Goal: Information Seeking & Learning: Learn about a topic

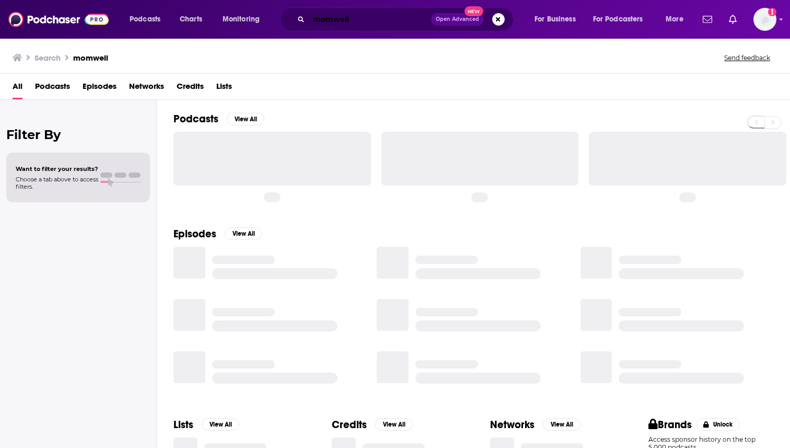
click at [373, 18] on input "momwell" at bounding box center [370, 19] width 122 height 17
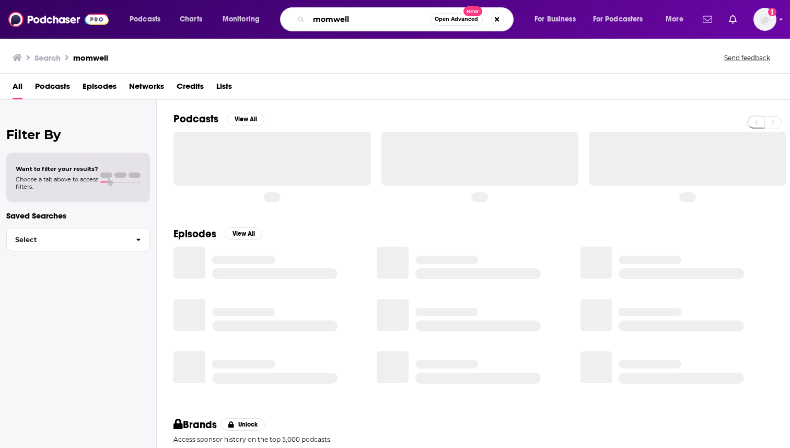
click at [373, 18] on input "momwell" at bounding box center [369, 19] width 121 height 17
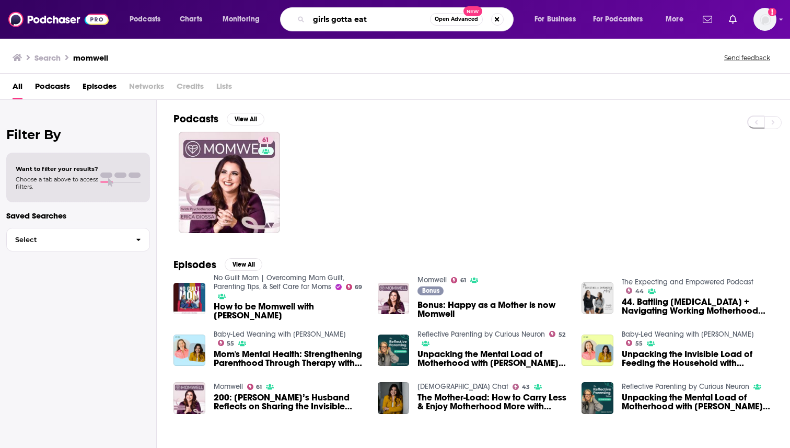
type input "girls gotta eat"
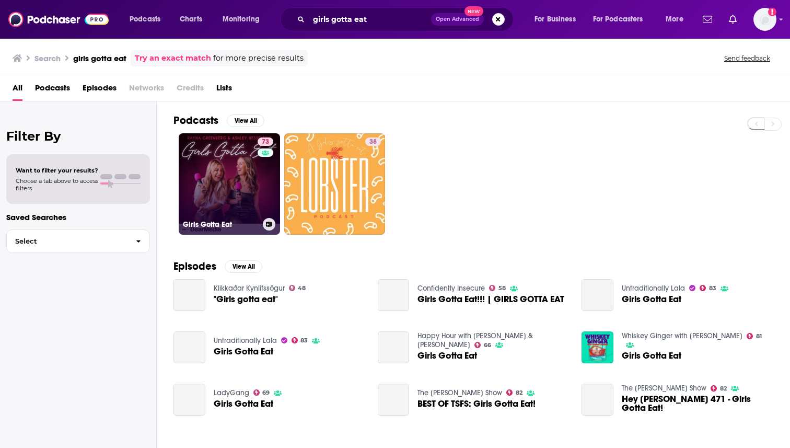
click at [194, 206] on link "73 Girls Gotta Eat" at bounding box center [229, 183] width 101 height 101
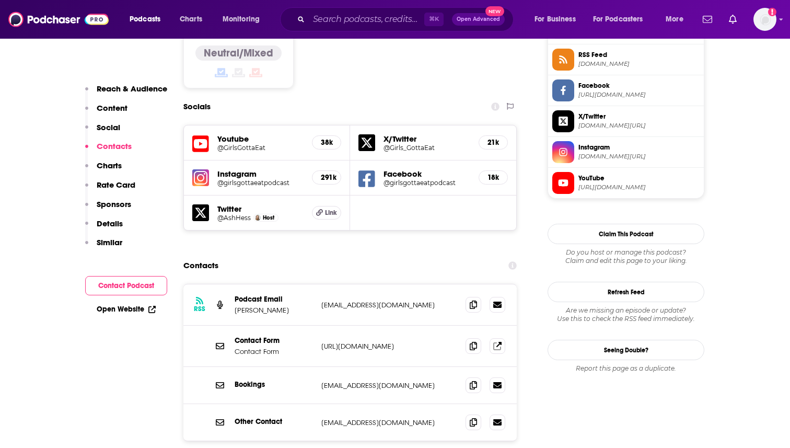
scroll to position [873, 0]
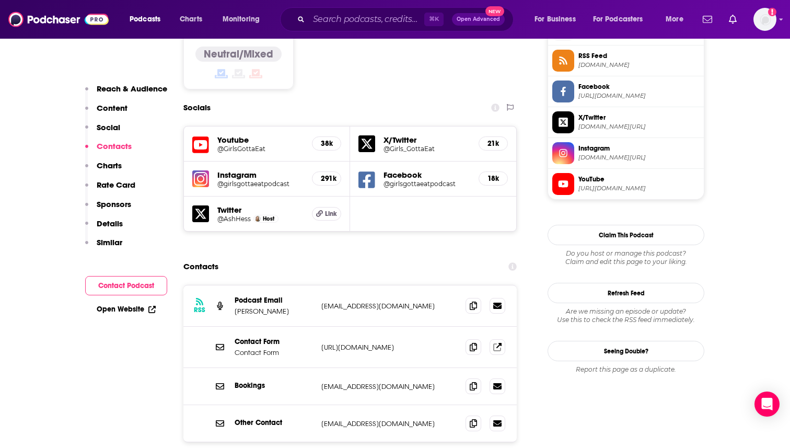
click at [310, 30] on div "⌘ K Open Advanced New" at bounding box center [397, 19] width 234 height 24
click at [322, 22] on input "Search podcasts, credits, & more..." at bounding box center [366, 19] width 115 height 17
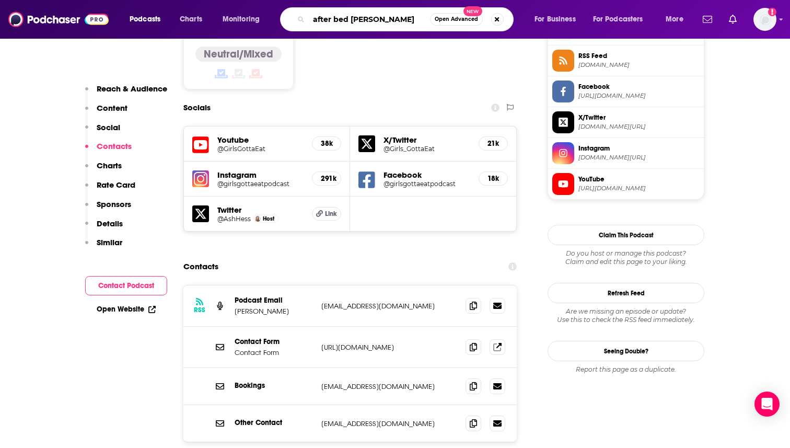
type input "after bed time"
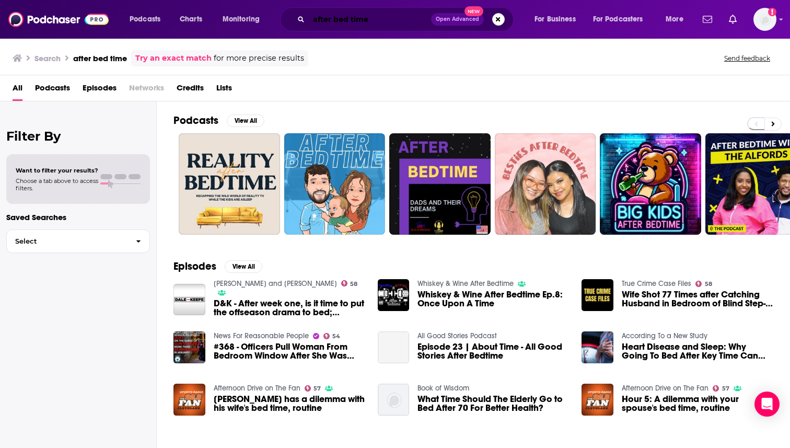
click at [351, 18] on input "after bed time" at bounding box center [370, 19] width 122 height 17
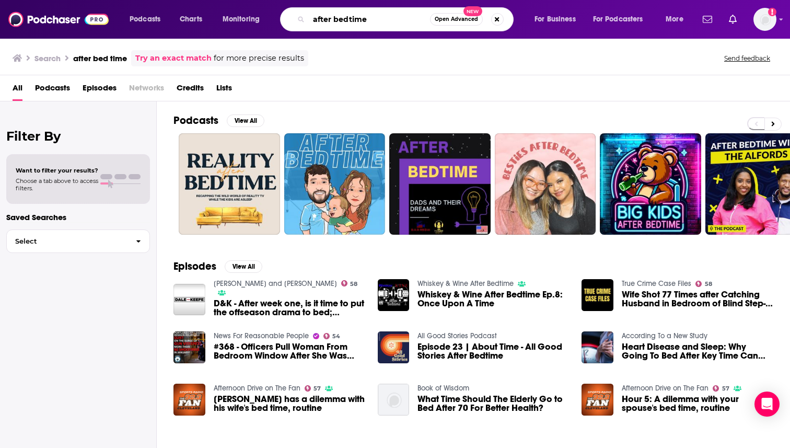
type input "after bedtime"
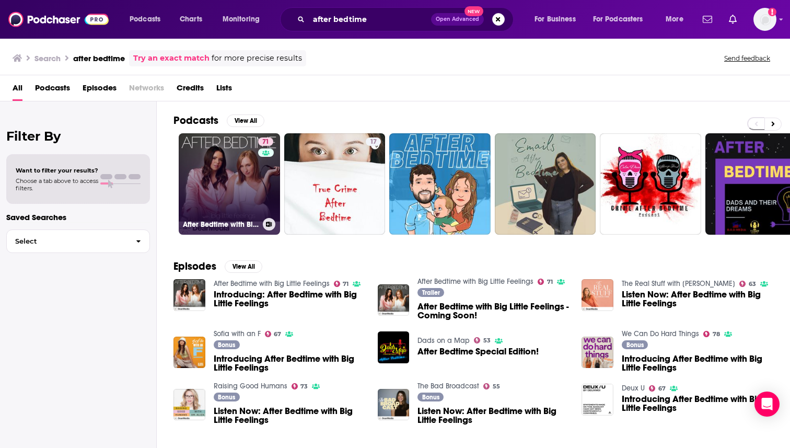
click at [269, 171] on div "71" at bounding box center [267, 177] width 18 height 80
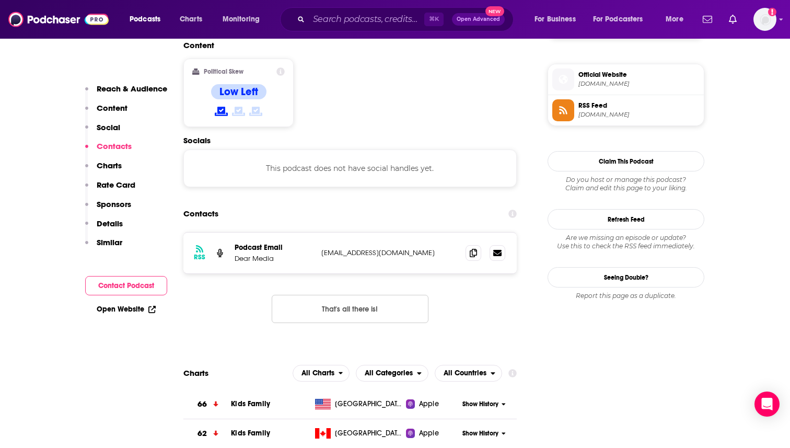
scroll to position [814, 0]
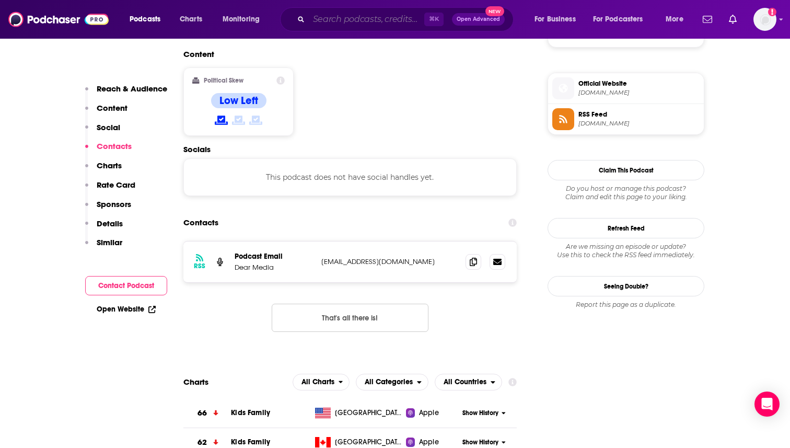
click at [351, 25] on input "Search podcasts, credits, & more..." at bounding box center [366, 19] width 115 height 17
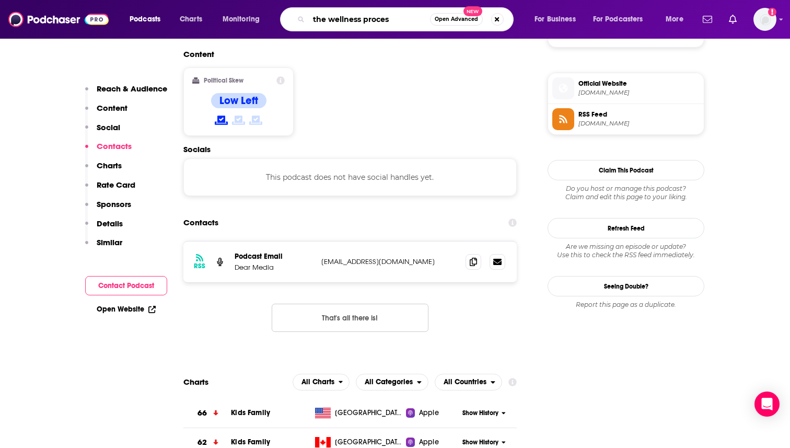
type input "the wellness process"
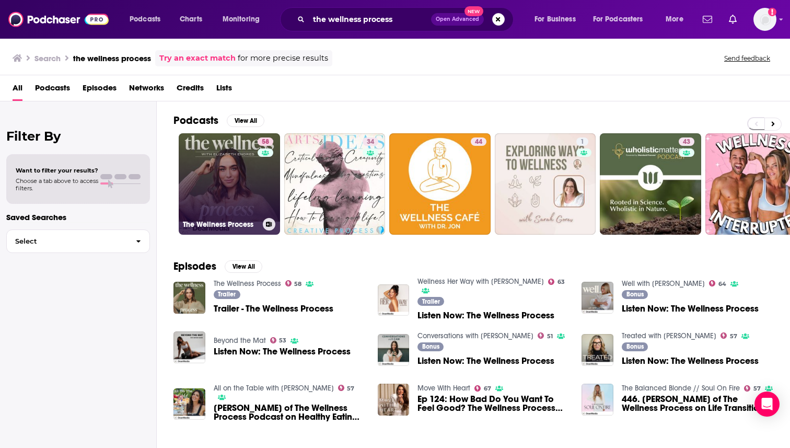
click at [189, 205] on link "58 The Wellness Process" at bounding box center [229, 183] width 101 height 101
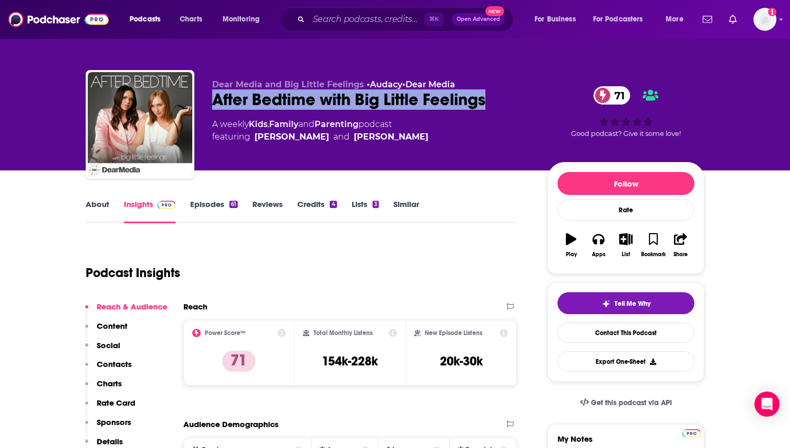
drag, startPoint x: 213, startPoint y: 100, endPoint x: 475, endPoint y: 110, distance: 261.9
click at [475, 110] on div "After Bedtime with Big Little Feelings 71" at bounding box center [371, 99] width 319 height 20
copy h2 "After Bedtime with Big Little Feeling"
click at [344, 101] on div "After Bedtime with Big Little Feelings 71" at bounding box center [371, 99] width 319 height 20
